Goal: Feedback & Contribution: Submit feedback/report problem

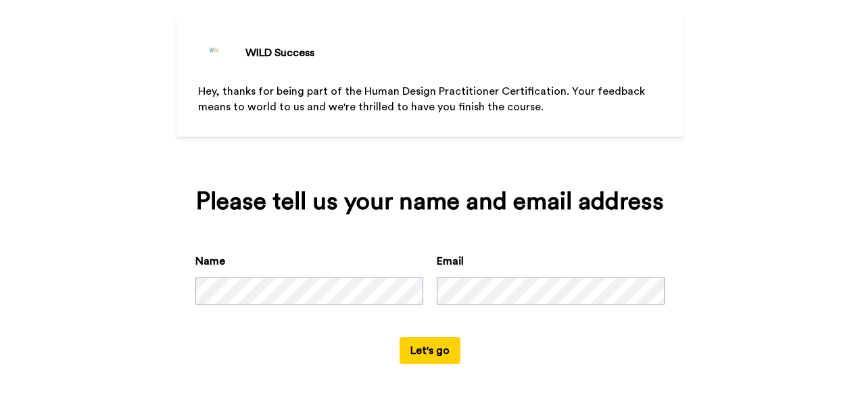
click at [248, 350] on form "Name Email Let's go" at bounding box center [429, 308] width 469 height 111
click at [415, 350] on button "Let's go" at bounding box center [430, 350] width 61 height 27
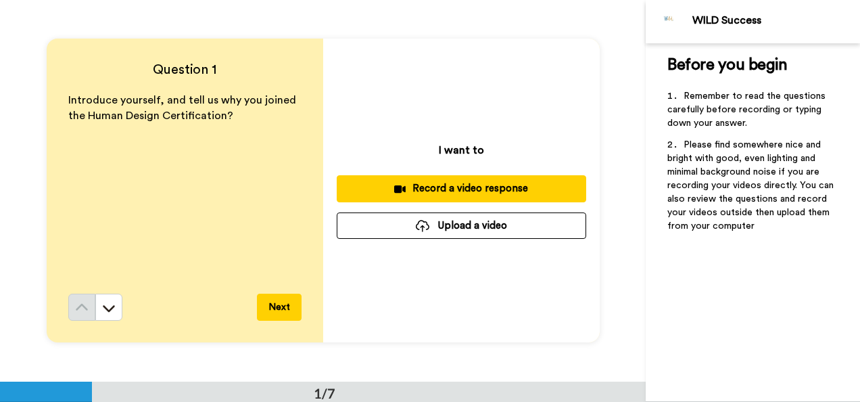
click at [450, 195] on div "Record a video response" at bounding box center [462, 188] width 228 height 14
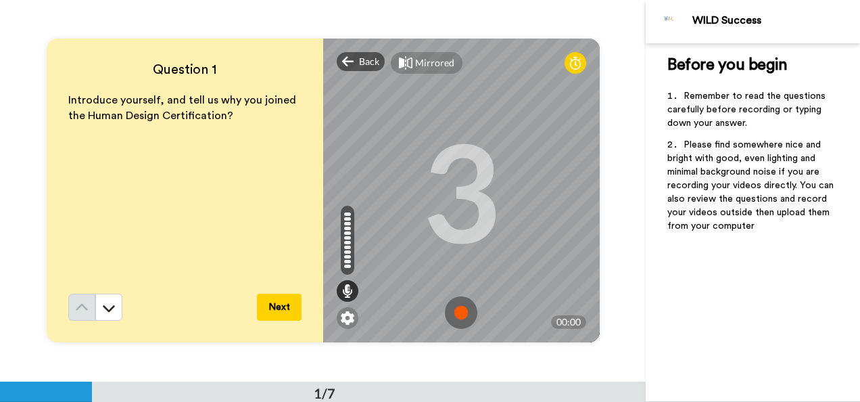
click at [460, 316] on img at bounding box center [461, 312] width 32 height 32
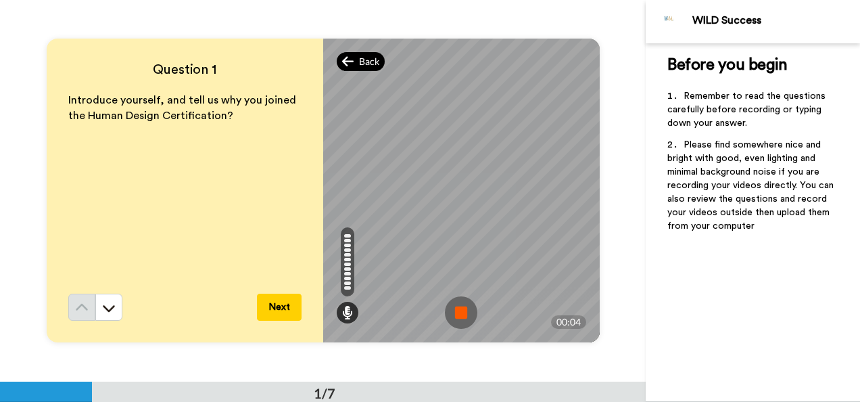
click at [363, 66] on span "Back" at bounding box center [369, 62] width 20 height 14
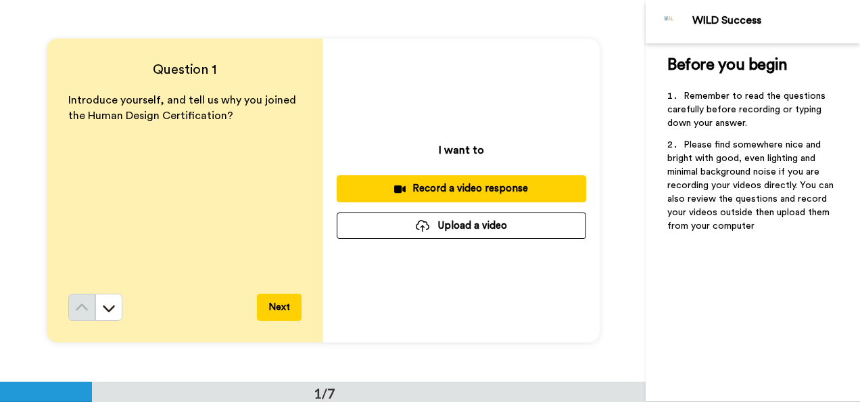
click at [471, 191] on div "Record a video response" at bounding box center [462, 188] width 228 height 14
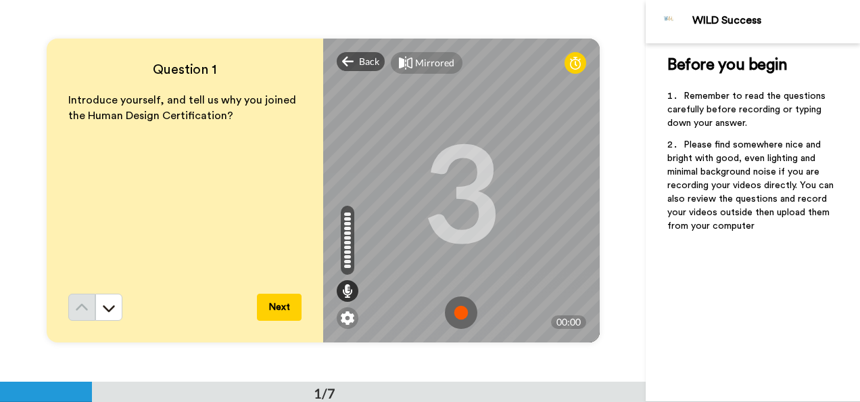
click at [460, 310] on img at bounding box center [461, 312] width 32 height 32
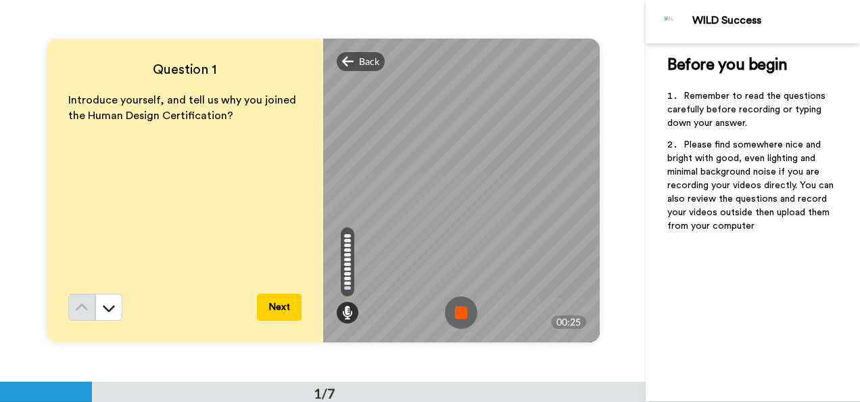
click at [454, 307] on img at bounding box center [461, 312] width 32 height 32
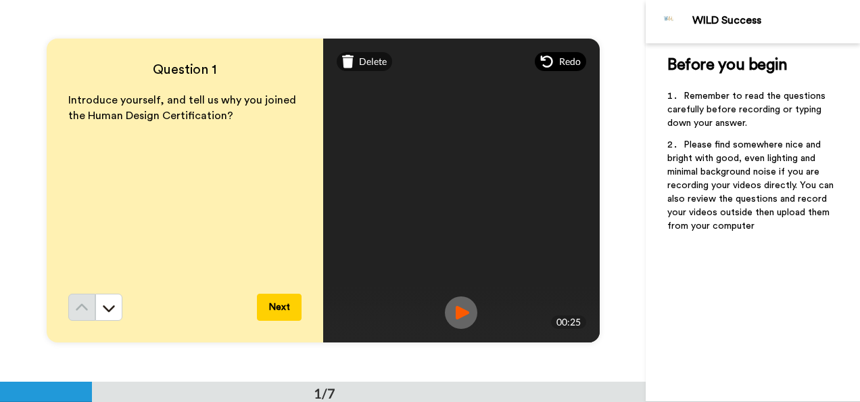
click at [563, 67] on span "Redo" at bounding box center [570, 62] width 22 height 14
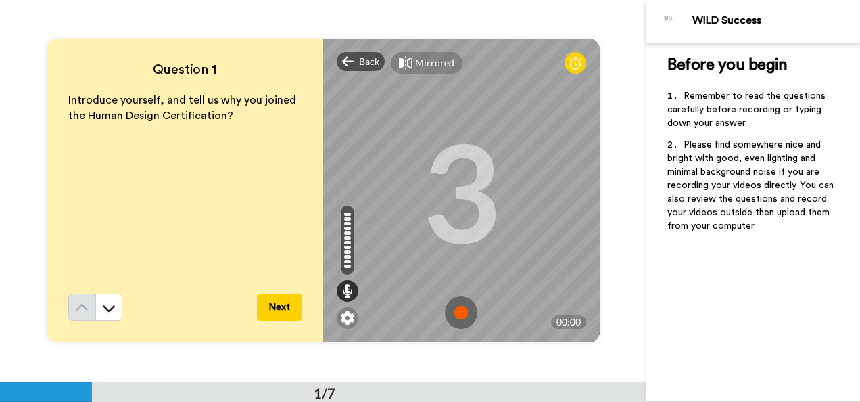
click at [457, 315] on img at bounding box center [461, 312] width 32 height 32
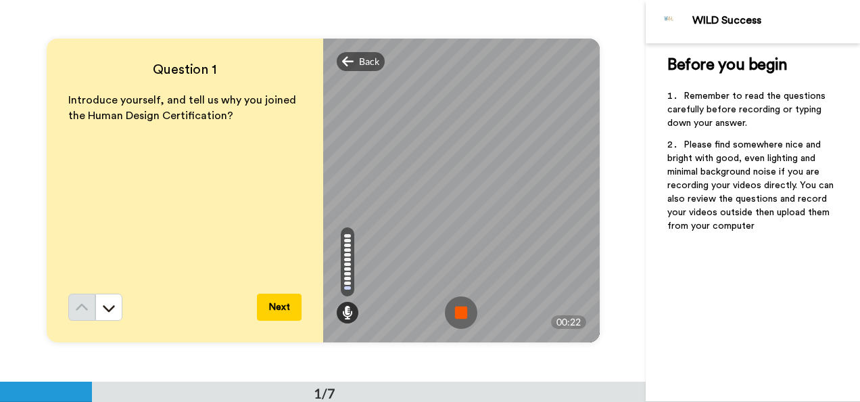
click at [281, 315] on button "Next" at bounding box center [279, 307] width 45 height 27
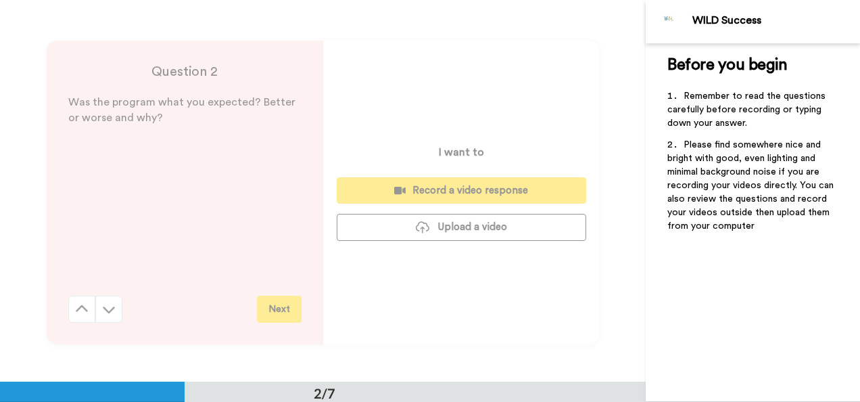
scroll to position [381, 0]
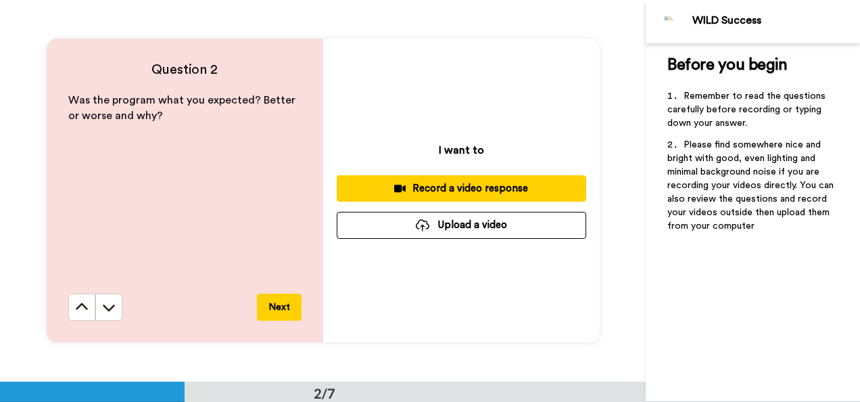
click at [468, 191] on div "Record a video response" at bounding box center [462, 188] width 228 height 14
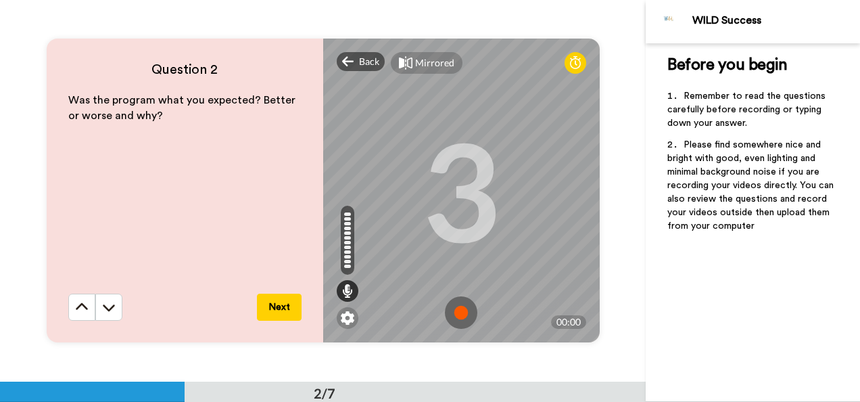
click at [456, 312] on img at bounding box center [461, 312] width 32 height 32
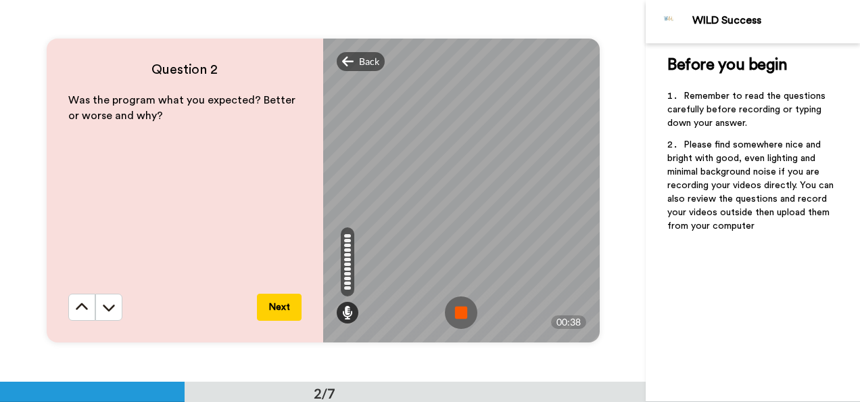
click at [277, 312] on button "Next" at bounding box center [279, 307] width 45 height 27
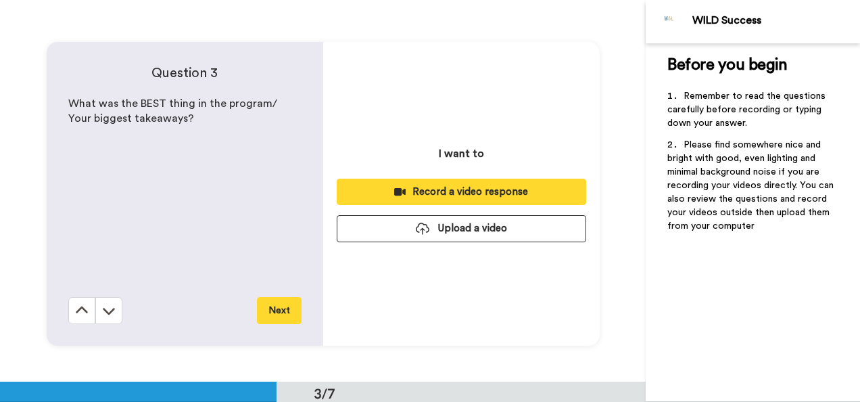
scroll to position [763, 0]
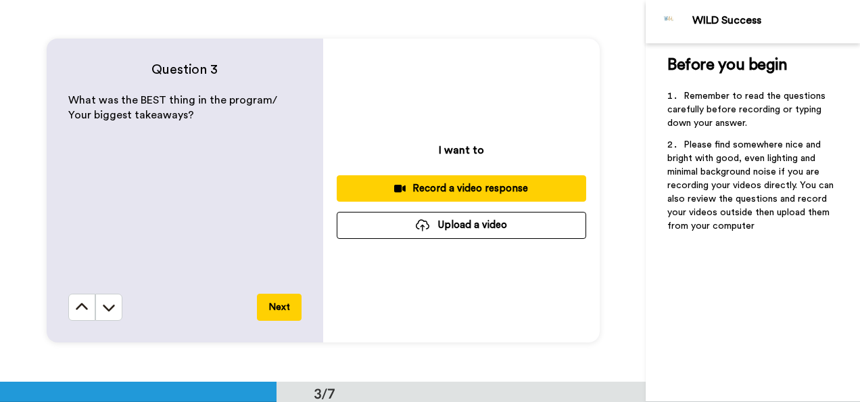
click at [469, 191] on div "Record a video response" at bounding box center [462, 188] width 228 height 14
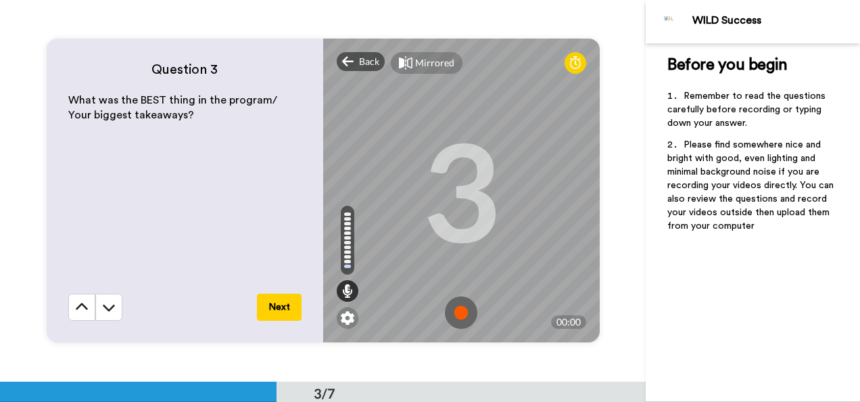
click at [461, 302] on img at bounding box center [461, 312] width 32 height 32
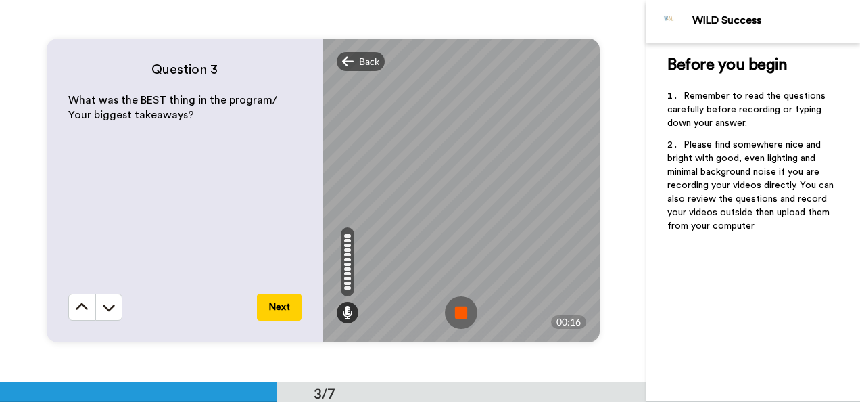
click at [275, 306] on button "Next" at bounding box center [279, 307] width 45 height 27
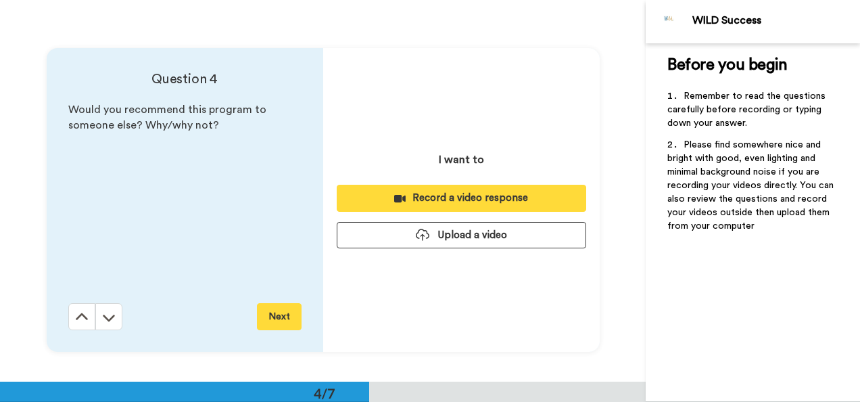
scroll to position [1144, 0]
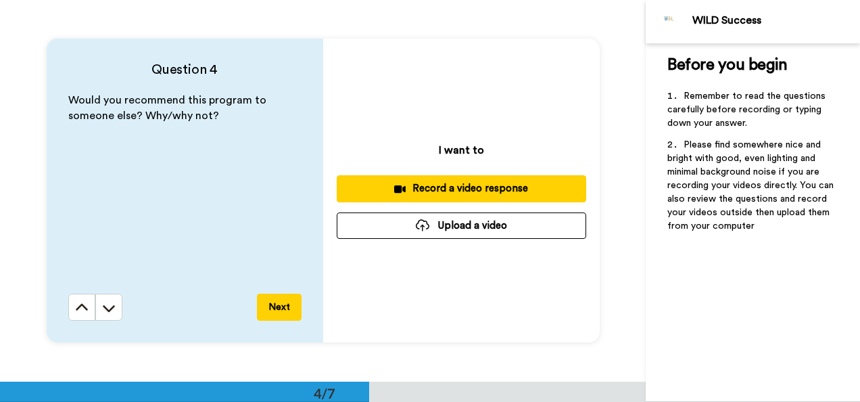
click at [441, 183] on div "Record a video response" at bounding box center [462, 188] width 228 height 14
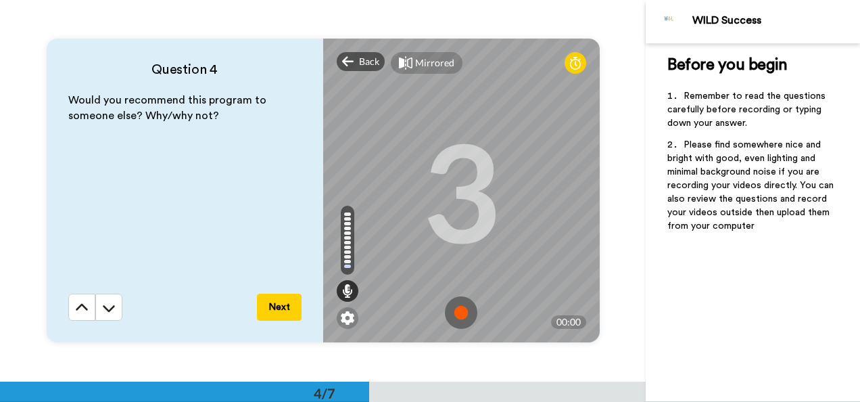
click at [457, 316] on img at bounding box center [461, 312] width 32 height 32
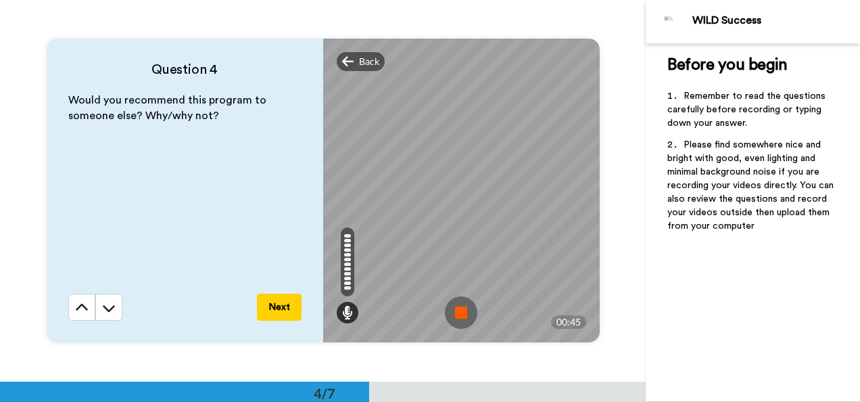
click at [457, 316] on img at bounding box center [461, 312] width 32 height 32
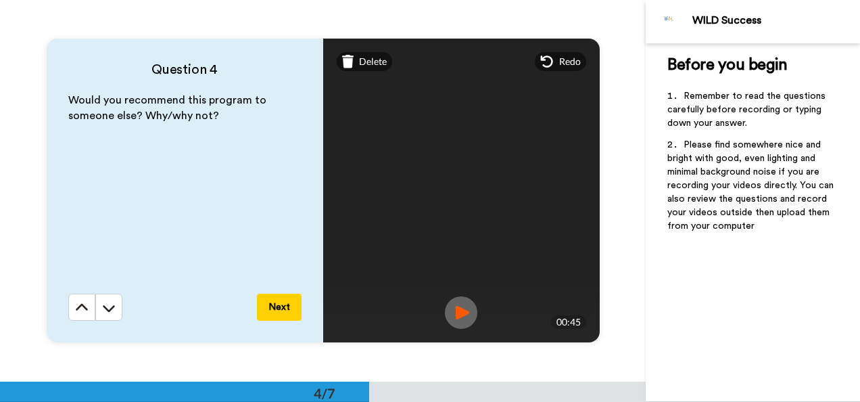
click at [283, 309] on button "Next" at bounding box center [279, 307] width 45 height 27
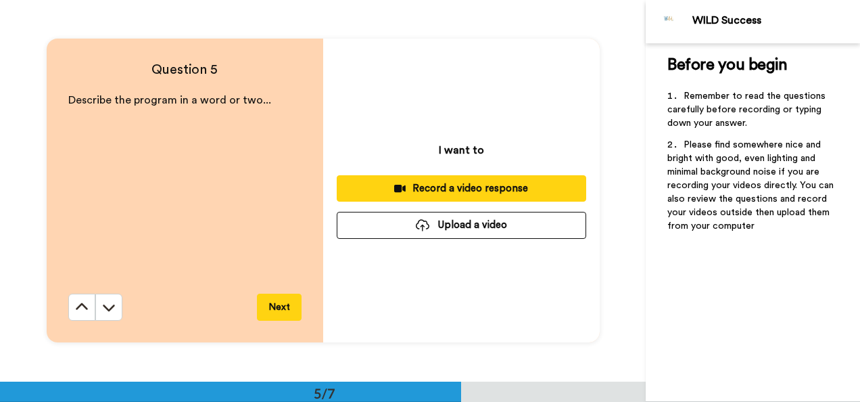
scroll to position [1525, 0]
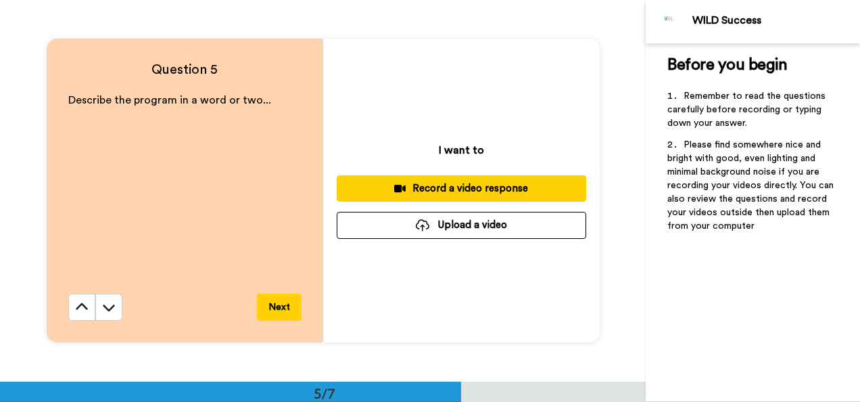
click at [473, 180] on button "Record a video response" at bounding box center [462, 188] width 250 height 26
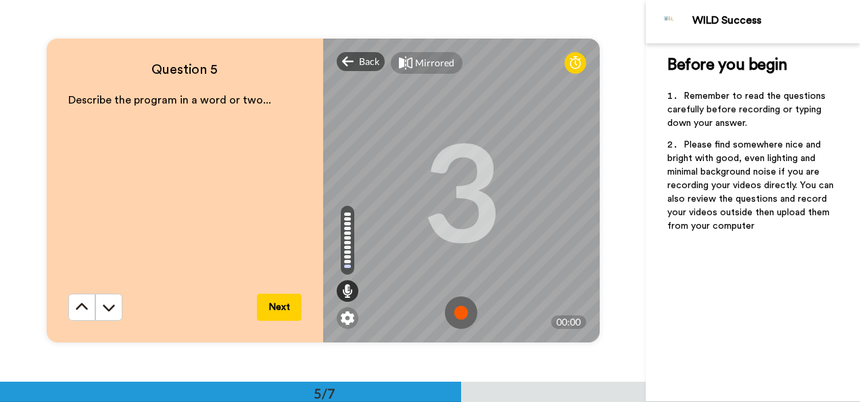
click at [453, 319] on img at bounding box center [461, 312] width 32 height 32
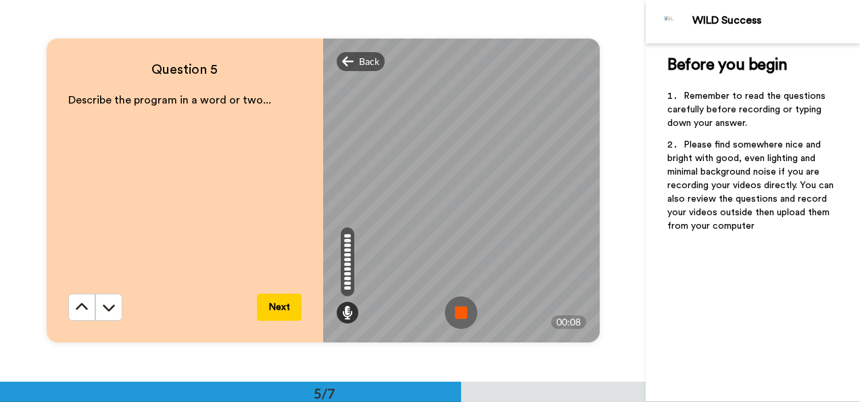
click at [275, 307] on button "Next" at bounding box center [279, 307] width 45 height 27
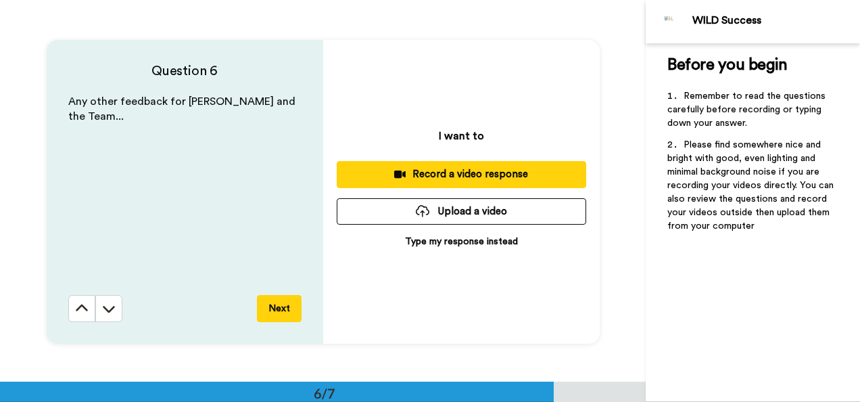
scroll to position [1907, 0]
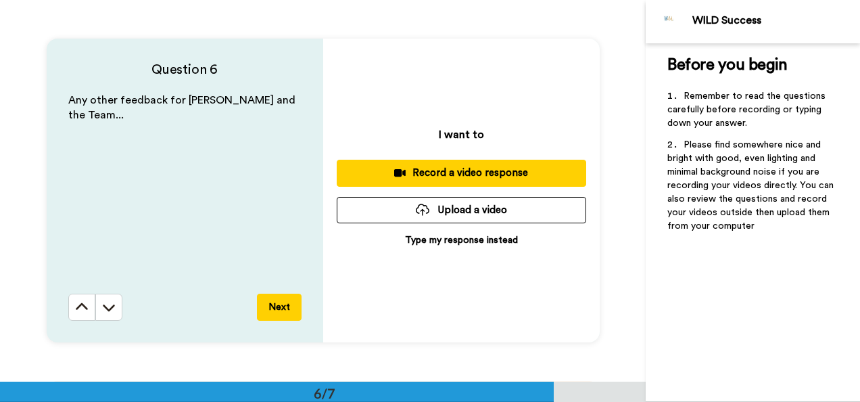
click at [284, 308] on button "Next" at bounding box center [279, 307] width 45 height 27
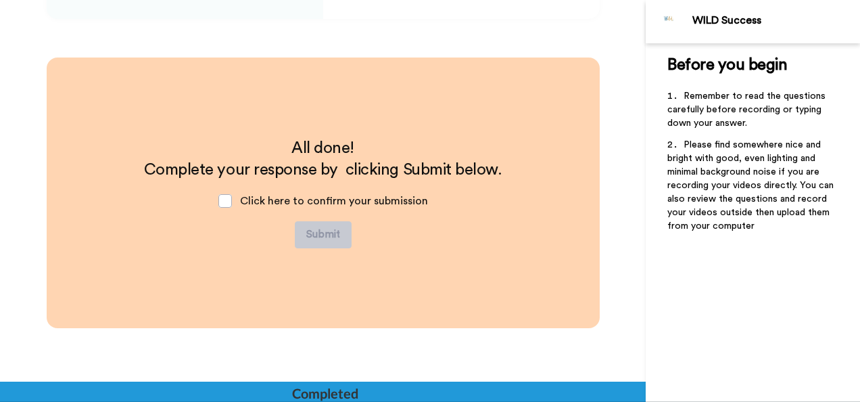
scroll to position [2232, 0]
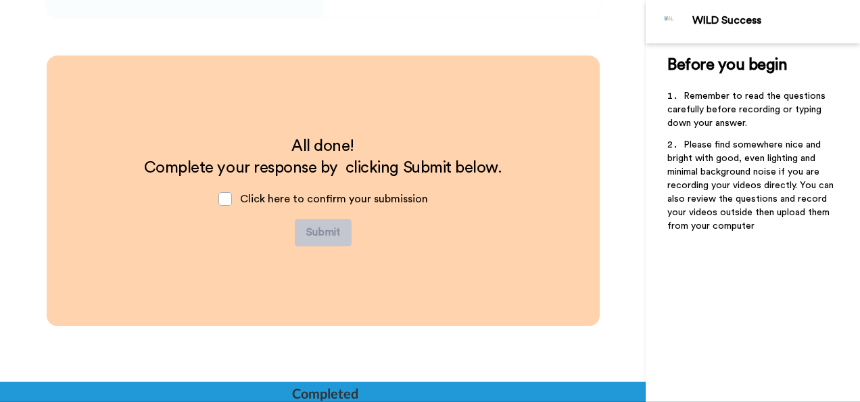
click at [215, 193] on div "Click here to confirm your submission" at bounding box center [323, 199] width 231 height 41
click at [218, 195] on span at bounding box center [225, 199] width 14 height 14
click at [338, 229] on button "Submit" at bounding box center [323, 232] width 57 height 27
